Goal: Check status: Check status

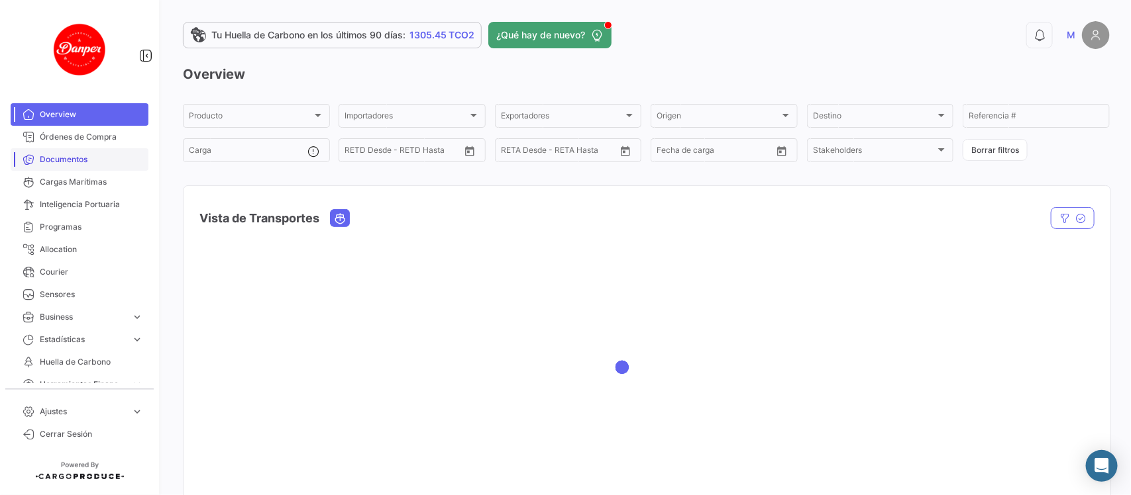
click at [85, 170] on link "Documentos" at bounding box center [80, 159] width 138 height 23
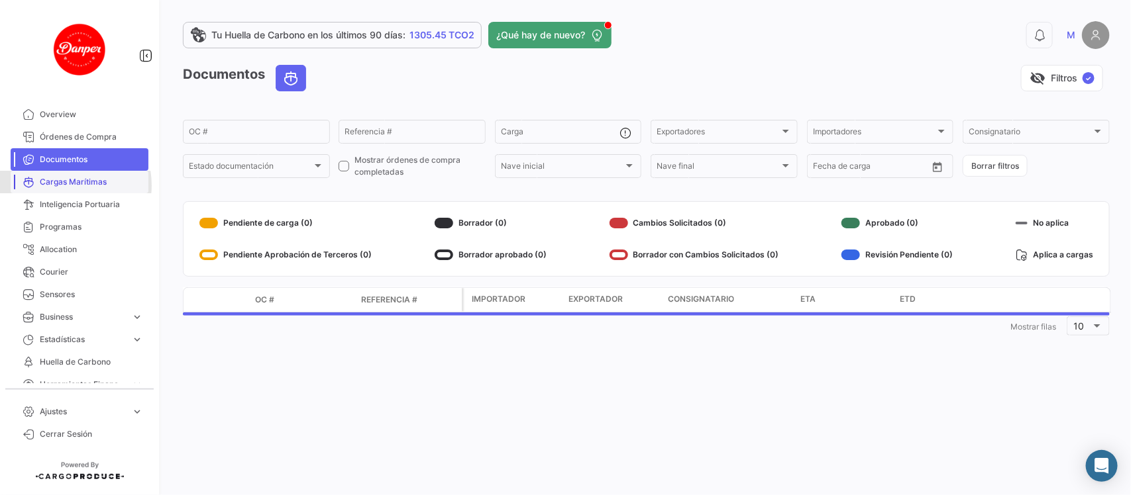
click at [58, 185] on span "Cargas Marítimas" at bounding box center [91, 182] width 103 height 12
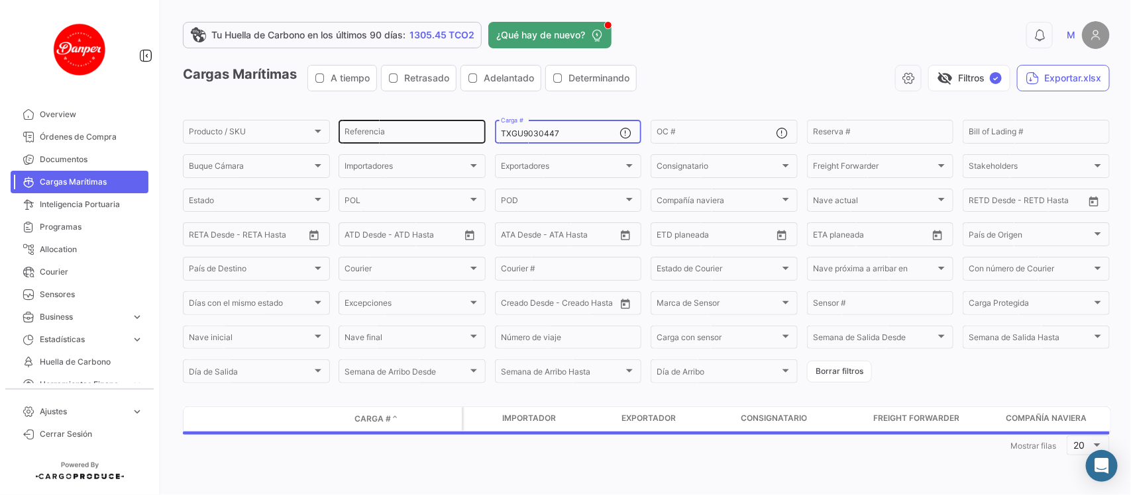
drag, startPoint x: 572, startPoint y: 136, endPoint x: 432, endPoint y: 136, distance: 139.8
click at [0, 0] on div "Producto / SKU Producto / SKU Referencia TXGU9030447 Carga # OC # Reserva # Bil…" at bounding box center [0, 0] width 0 height 0
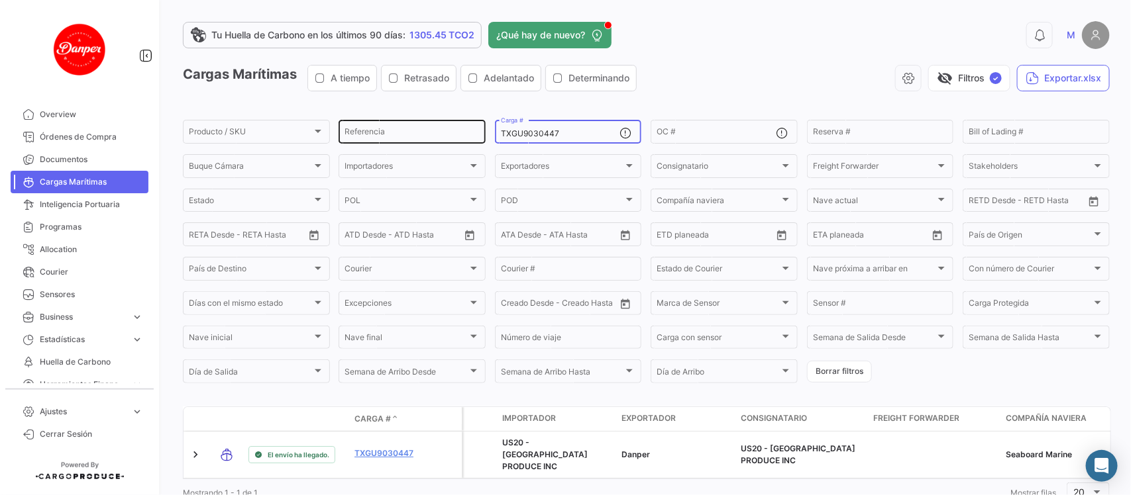
paste input "SZLU9711682"
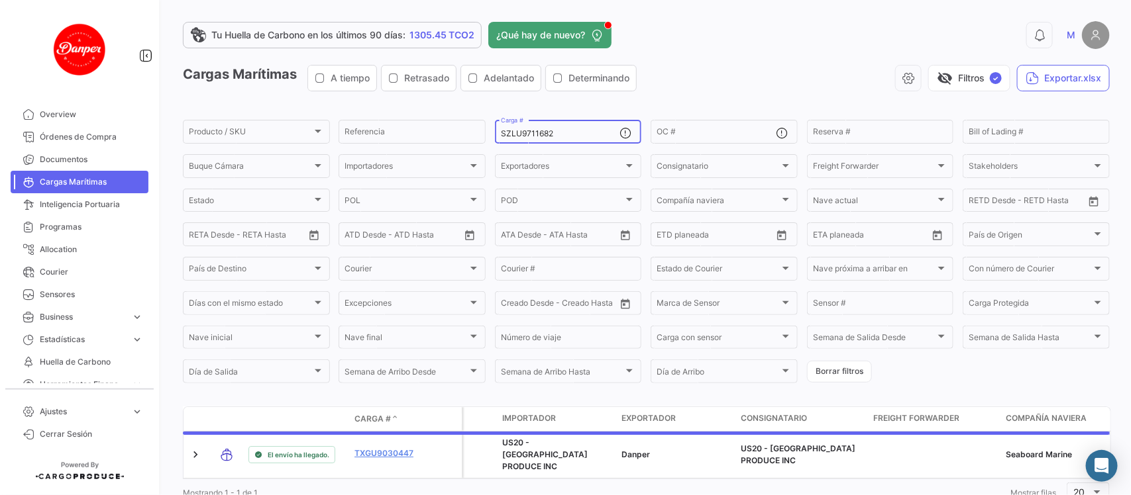
scroll to position [43, 0]
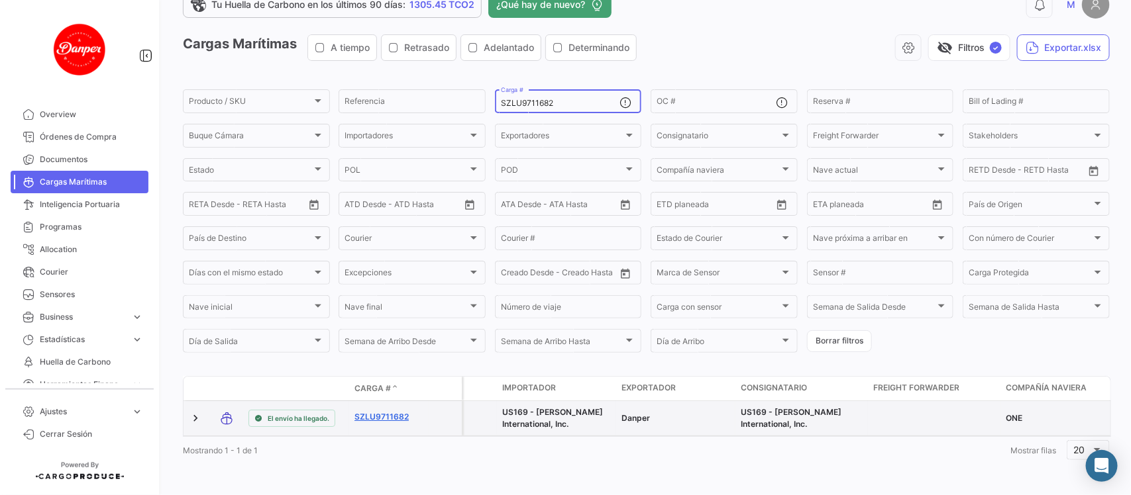
type input "SZLU9711682"
click at [397, 411] on link "SZLU9711682" at bounding box center [388, 417] width 69 height 12
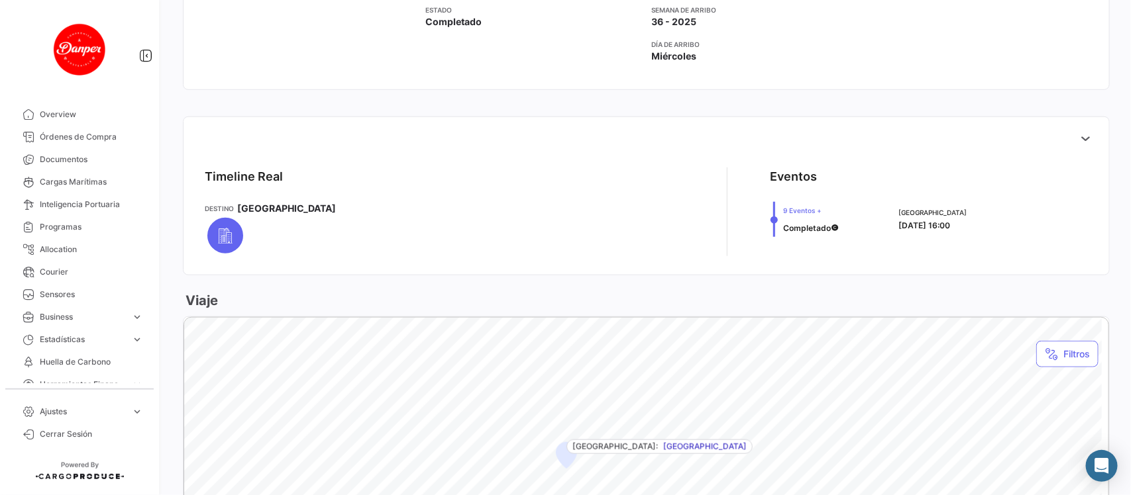
scroll to position [413, 0]
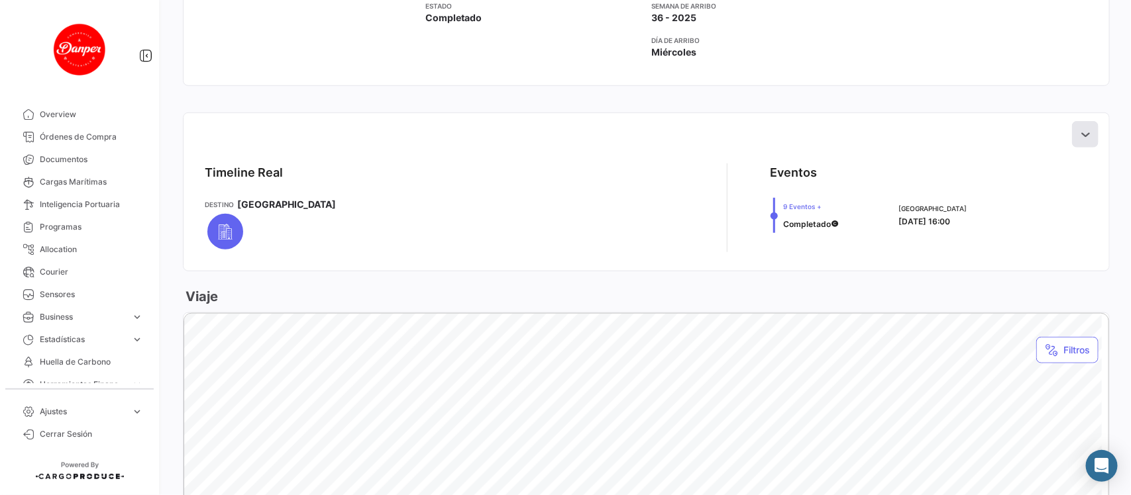
click at [1072, 142] on button at bounding box center [1085, 134] width 26 height 26
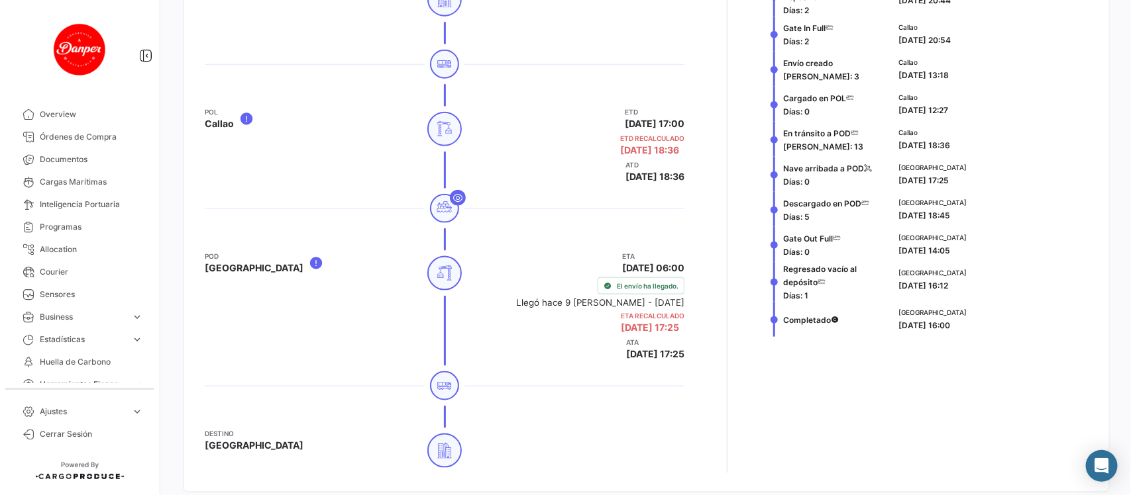
scroll to position [640, 0]
